Goal: Use online tool/utility: Utilize a website feature to perform a specific function

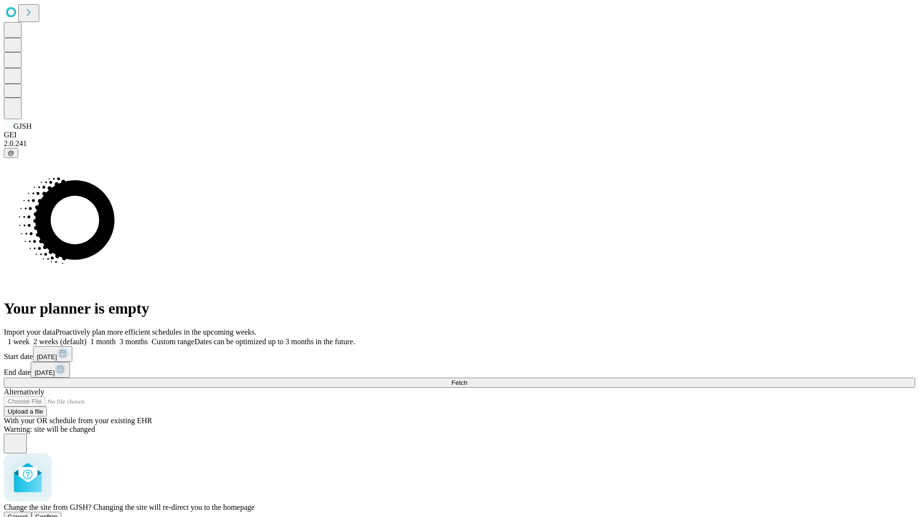
click at [58, 513] on span "Confirm" at bounding box center [46, 516] width 23 height 7
click at [30, 338] on label "1 week" at bounding box center [17, 342] width 26 height 8
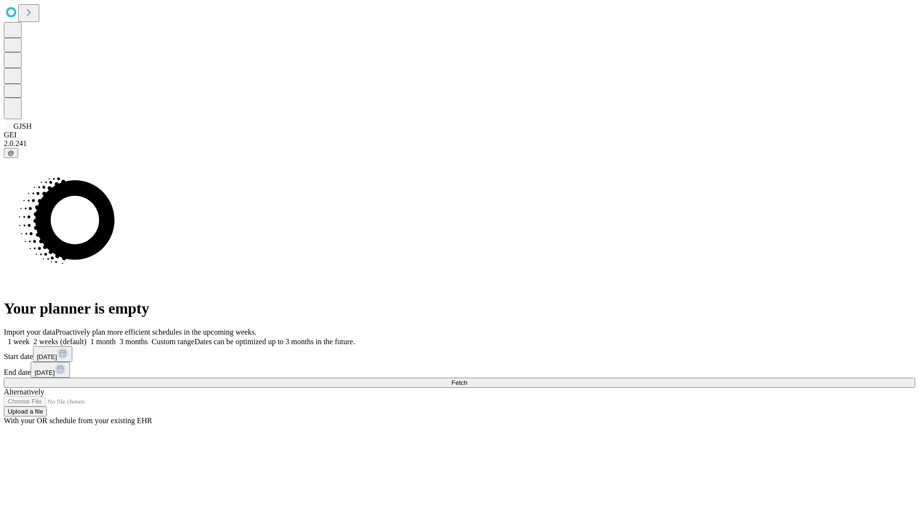
click at [467, 379] on span "Fetch" at bounding box center [460, 382] width 16 height 7
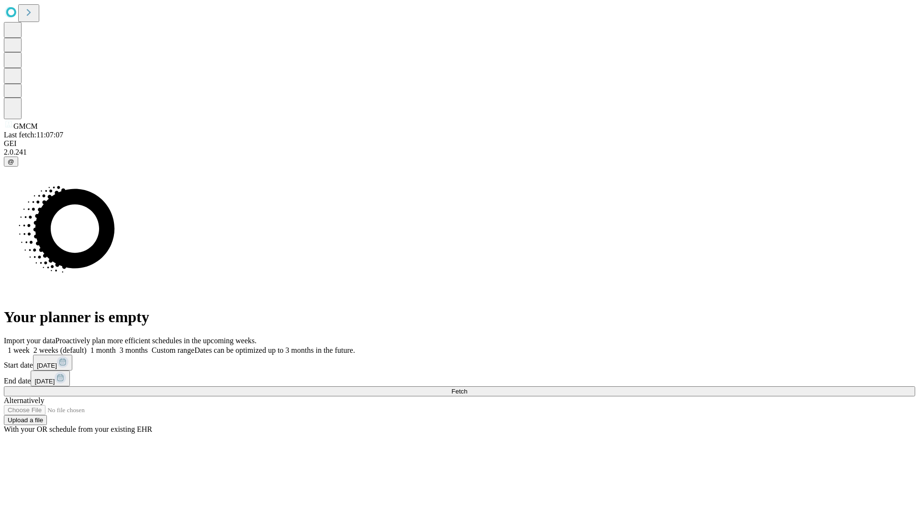
click at [30, 346] on label "1 week" at bounding box center [17, 350] width 26 height 8
click at [467, 388] on span "Fetch" at bounding box center [460, 391] width 16 height 7
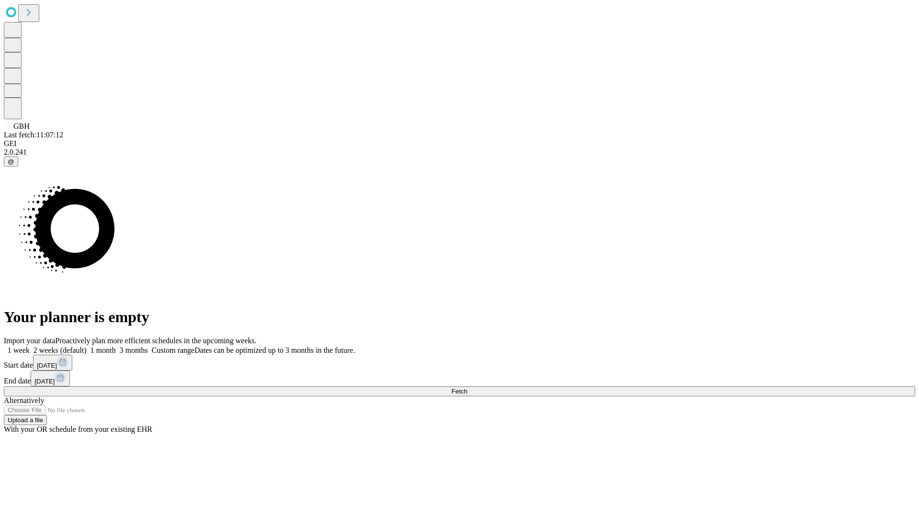
click at [30, 346] on label "1 week" at bounding box center [17, 350] width 26 height 8
click at [467, 388] on span "Fetch" at bounding box center [460, 391] width 16 height 7
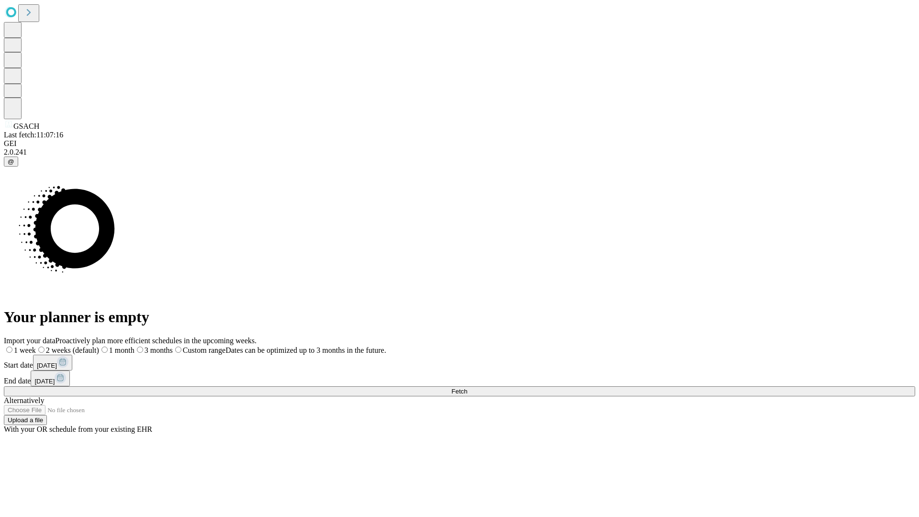
click at [36, 346] on label "1 week" at bounding box center [20, 350] width 32 height 8
click at [467, 388] on span "Fetch" at bounding box center [460, 391] width 16 height 7
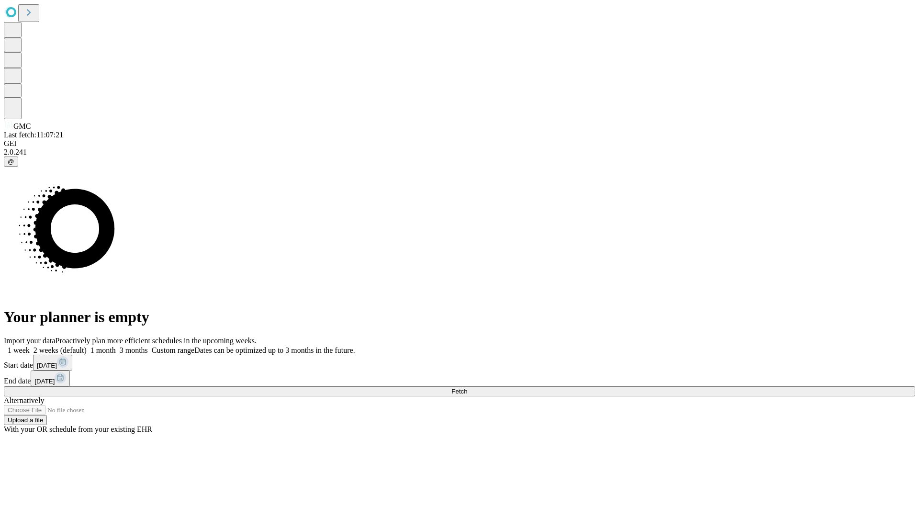
click at [30, 346] on label "1 week" at bounding box center [17, 350] width 26 height 8
click at [467, 388] on span "Fetch" at bounding box center [460, 391] width 16 height 7
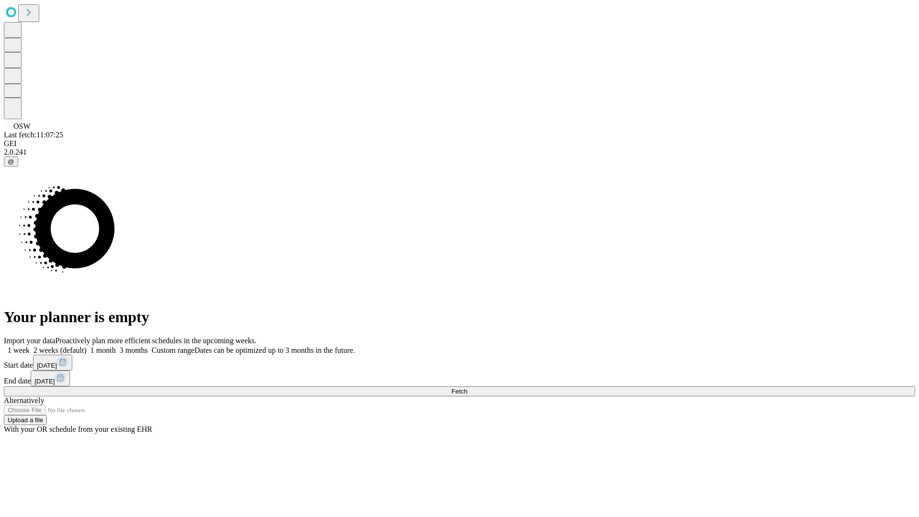
click at [30, 346] on label "1 week" at bounding box center [17, 350] width 26 height 8
click at [467, 388] on span "Fetch" at bounding box center [460, 391] width 16 height 7
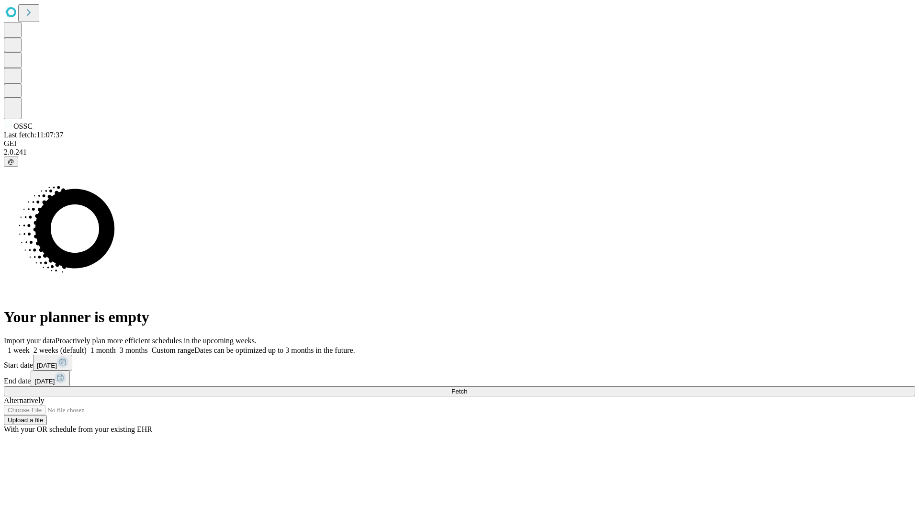
click at [30, 346] on label "1 week" at bounding box center [17, 350] width 26 height 8
click at [467, 388] on span "Fetch" at bounding box center [460, 391] width 16 height 7
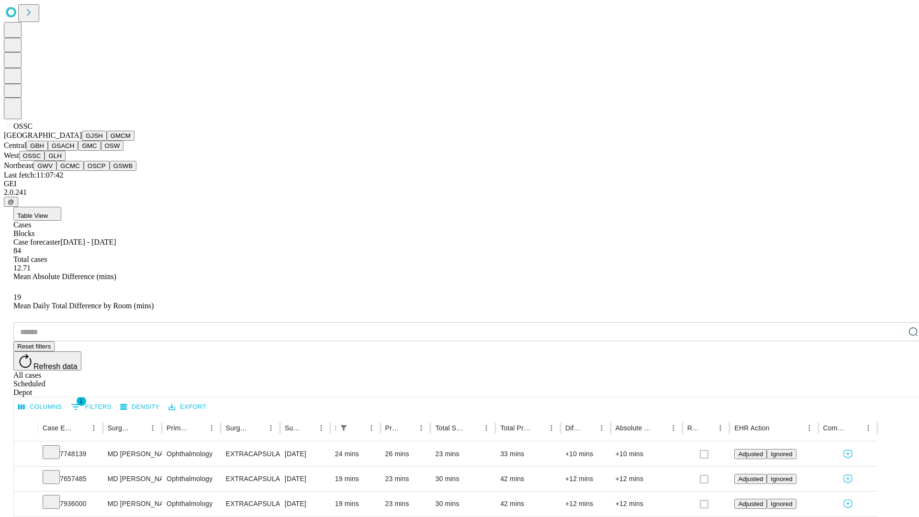
click at [65, 161] on button "GLH" at bounding box center [55, 156] width 21 height 10
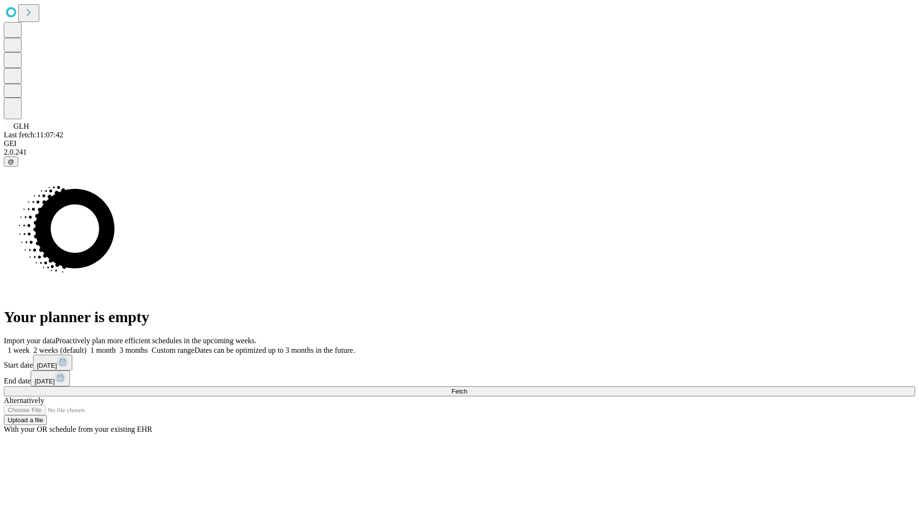
click at [30, 346] on label "1 week" at bounding box center [17, 350] width 26 height 8
click at [467, 388] on span "Fetch" at bounding box center [460, 391] width 16 height 7
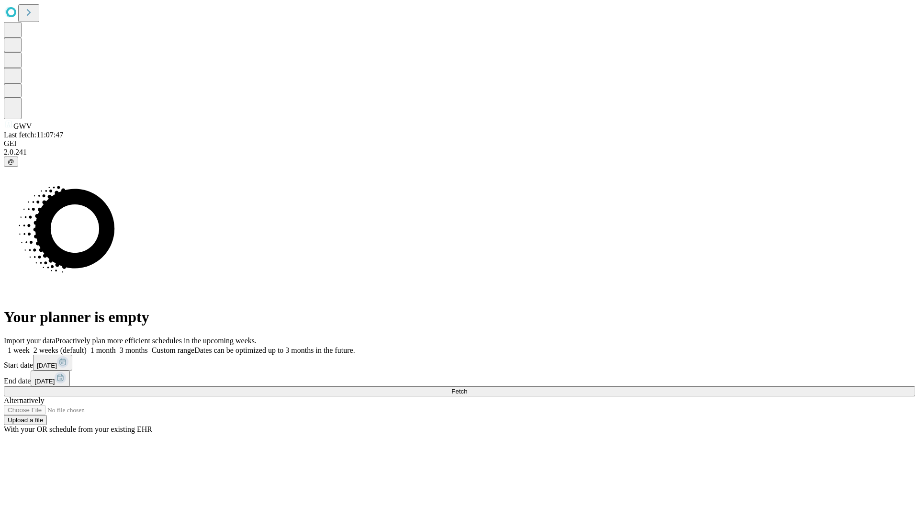
click at [30, 346] on label "1 week" at bounding box center [17, 350] width 26 height 8
click at [467, 388] on span "Fetch" at bounding box center [460, 391] width 16 height 7
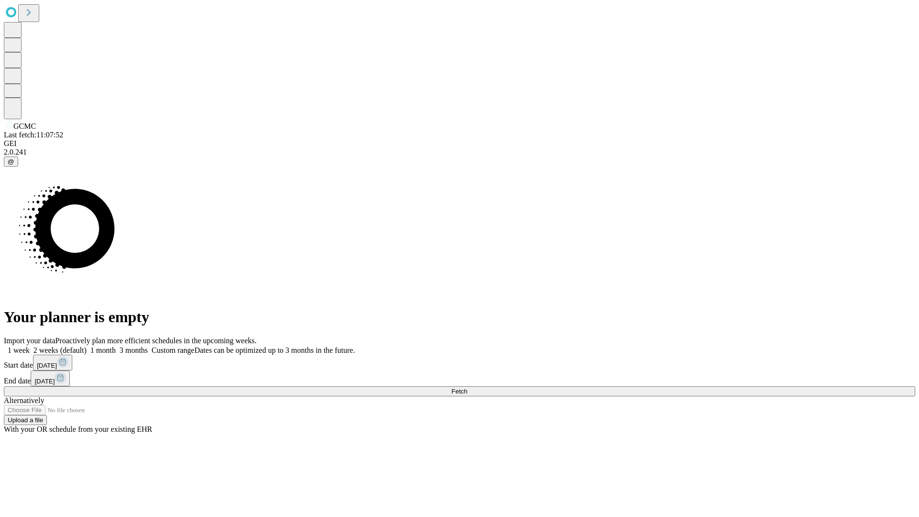
click at [30, 346] on label "1 week" at bounding box center [17, 350] width 26 height 8
click at [467, 388] on span "Fetch" at bounding box center [460, 391] width 16 height 7
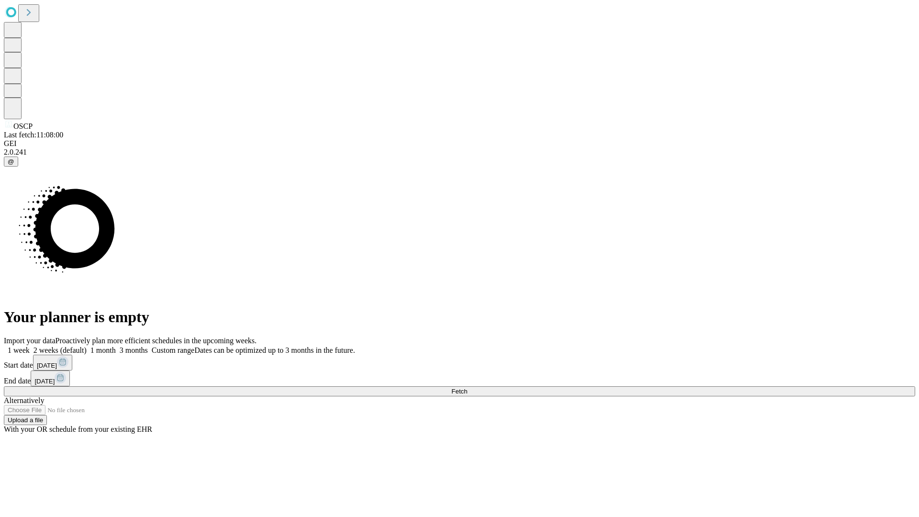
click at [30, 346] on label "1 week" at bounding box center [17, 350] width 26 height 8
click at [467, 388] on span "Fetch" at bounding box center [460, 391] width 16 height 7
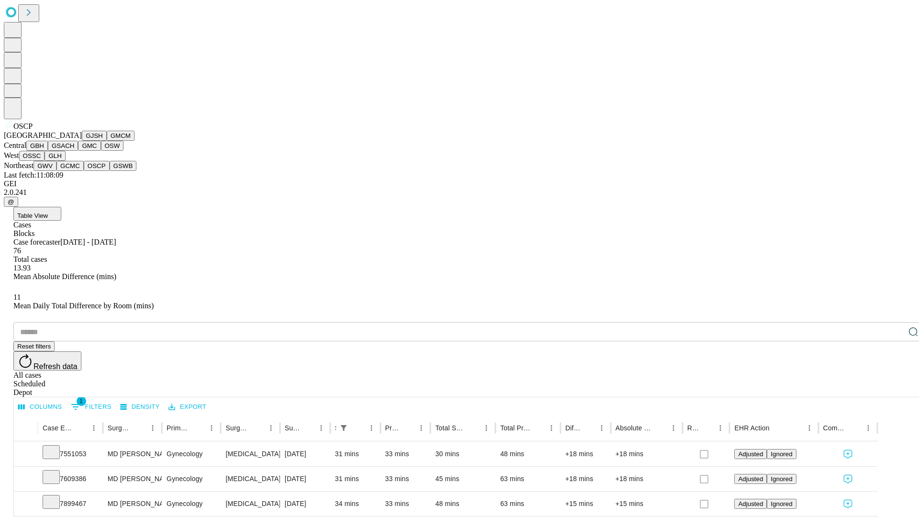
click at [110, 171] on button "GSWB" at bounding box center [123, 166] width 27 height 10
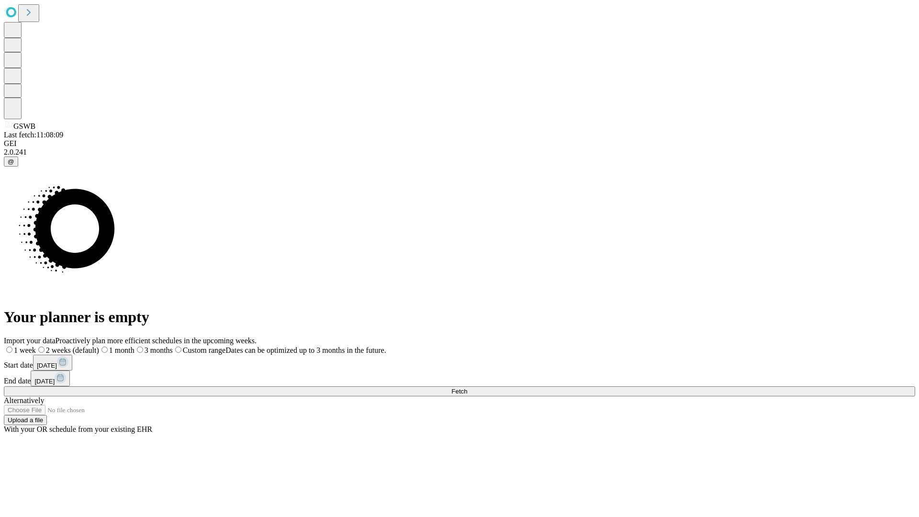
click at [467, 388] on span "Fetch" at bounding box center [460, 391] width 16 height 7
